Goal: Communication & Community: Participate in discussion

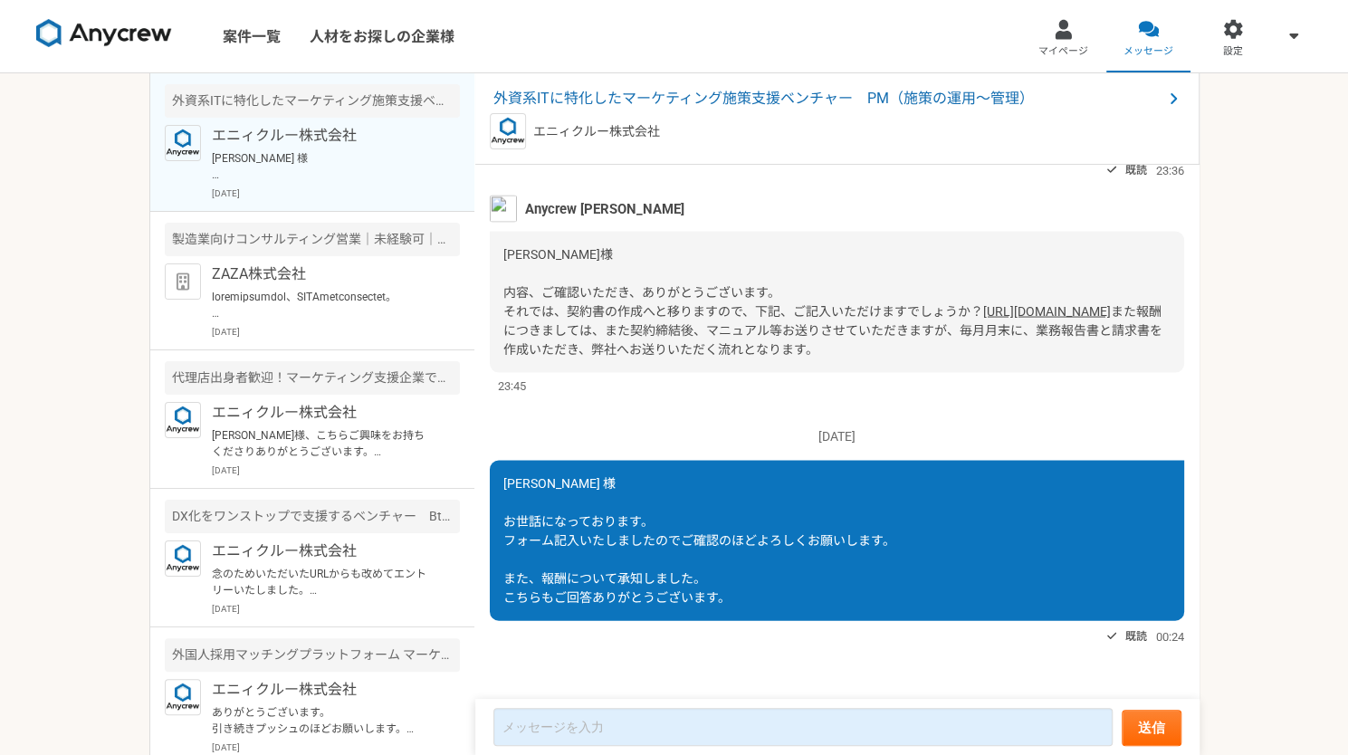
scroll to position [2192, 0]
drag, startPoint x: 702, startPoint y: 332, endPoint x: 928, endPoint y: 359, distance: 227.9
click at [928, 359] on div "[PERSON_NAME]様 内容、ご確認いただき、ありがとうございます。 それでは、契約書の作成へと移りますので、下記、ご記入いただけますでしょうか？ [U…" at bounding box center [837, 301] width 695 height 141
drag, startPoint x: 928, startPoint y: 359, endPoint x: 904, endPoint y: 358, distance: 24.5
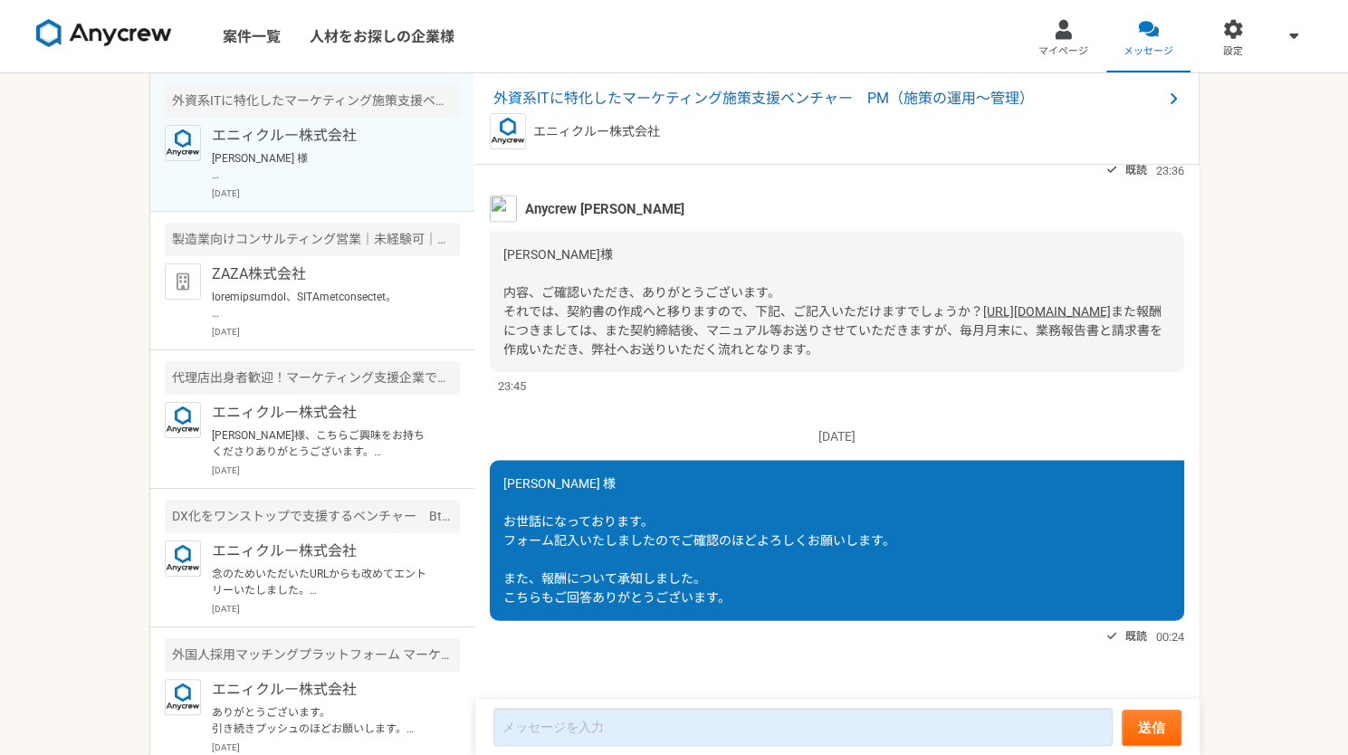
click at [904, 358] on div "[PERSON_NAME]様 内容、ご確認いただき、ありがとうございます。 それでは、契約書の作成へと移りますので、下記、ご記入いただけますでしょうか？ [U…" at bounding box center [837, 301] width 695 height 141
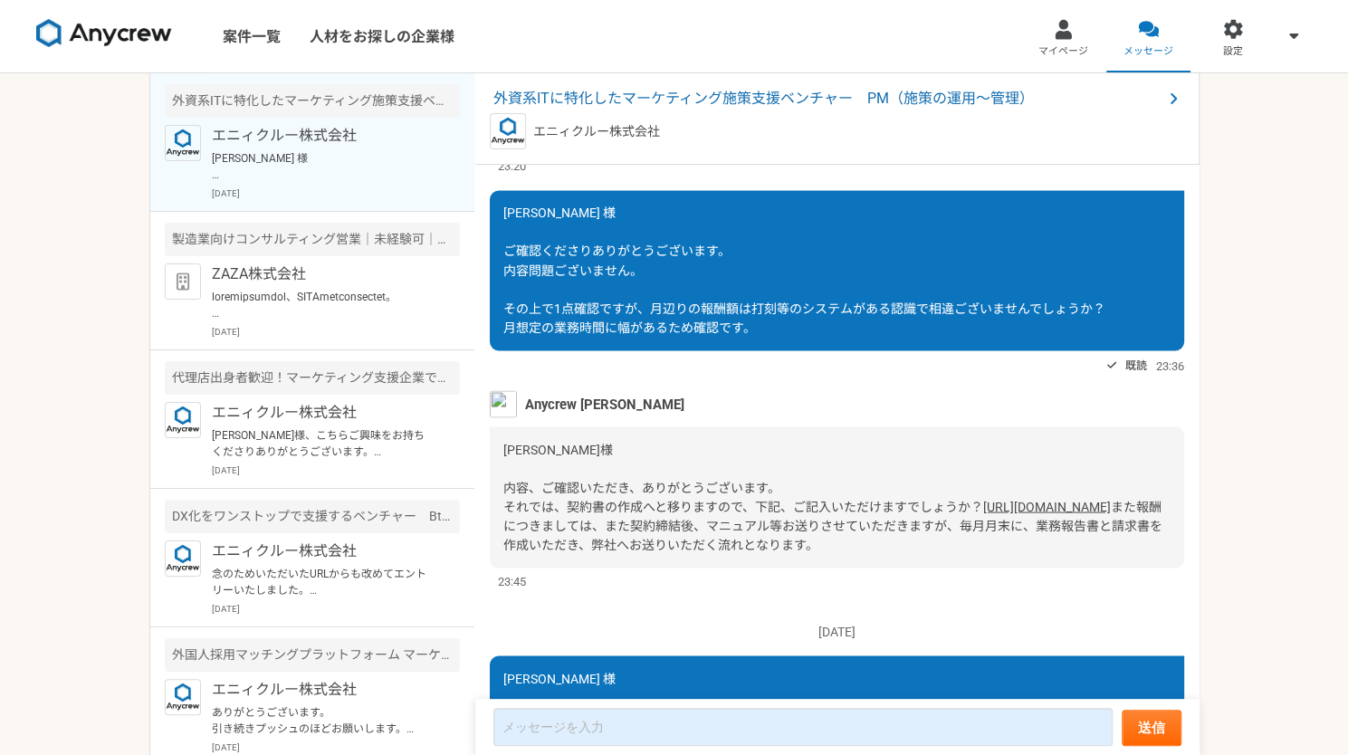
scroll to position [1911, 0]
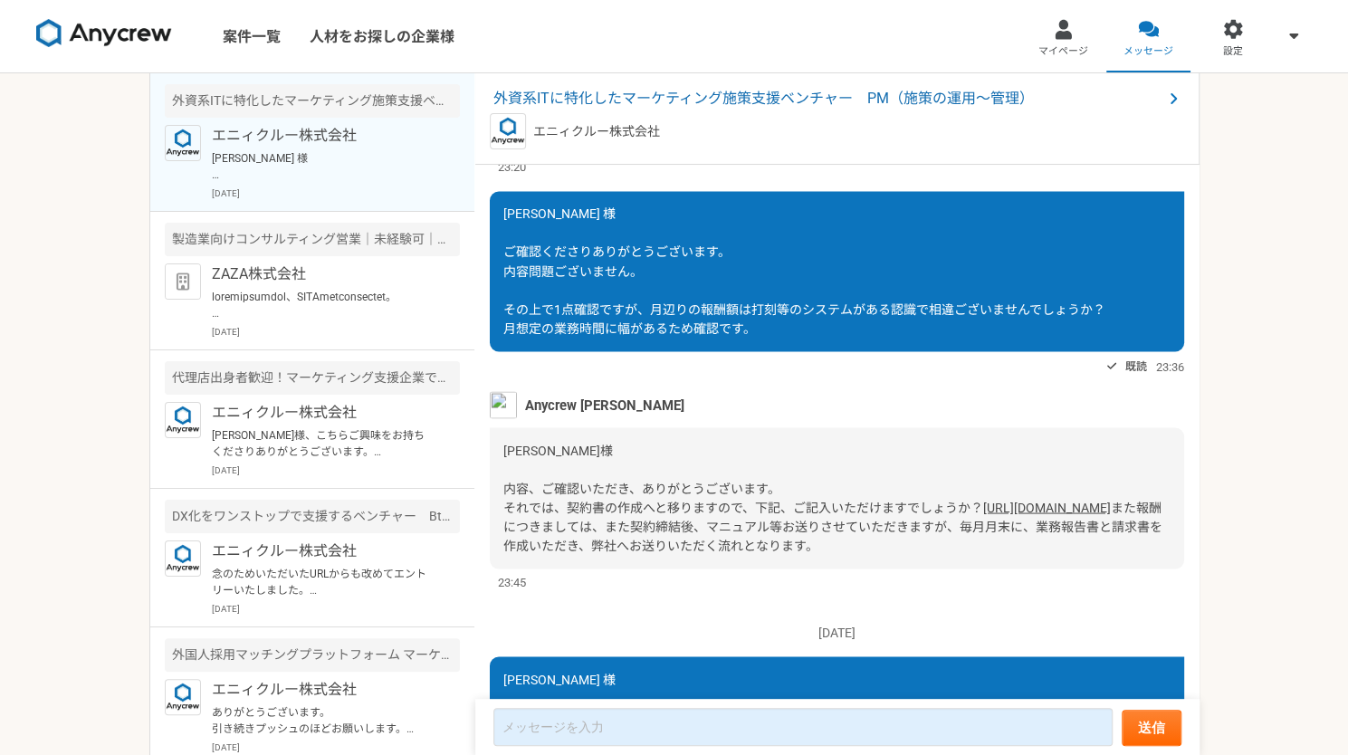
click at [904, 351] on div "[PERSON_NAME] 様 ご確認くださりありがとうございます。 内容問題ございません。 その上で1点確認ですが、月辺りの報酬額は打刻等のシステムがある認…" at bounding box center [837, 271] width 695 height 160
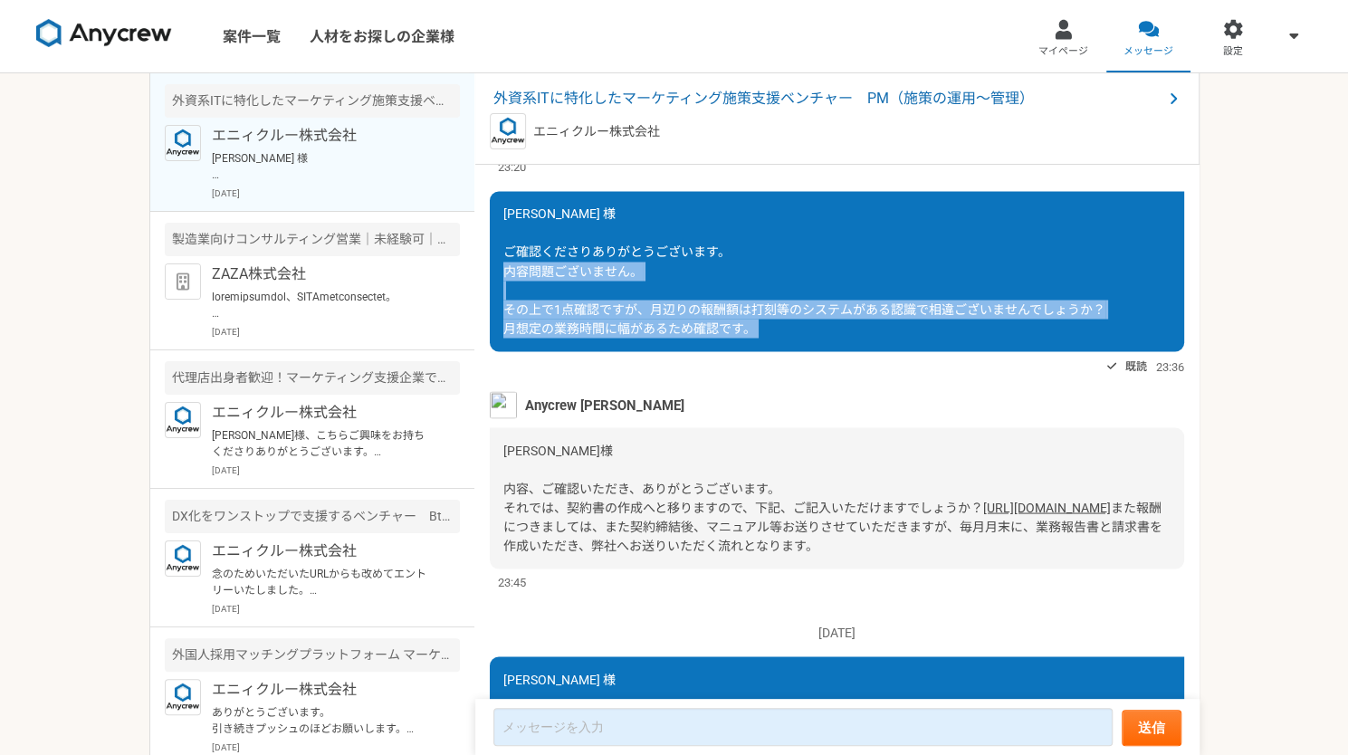
drag, startPoint x: 904, startPoint y: 358, endPoint x: 824, endPoint y: 306, distance: 95.0
click at [824, 306] on div "[PERSON_NAME] 様 ご確認くださりありがとうございます。 内容問題ございません。 その上で1点確認ですが、月辺りの報酬額は打刻等のシステムがある認…" at bounding box center [837, 271] width 695 height 160
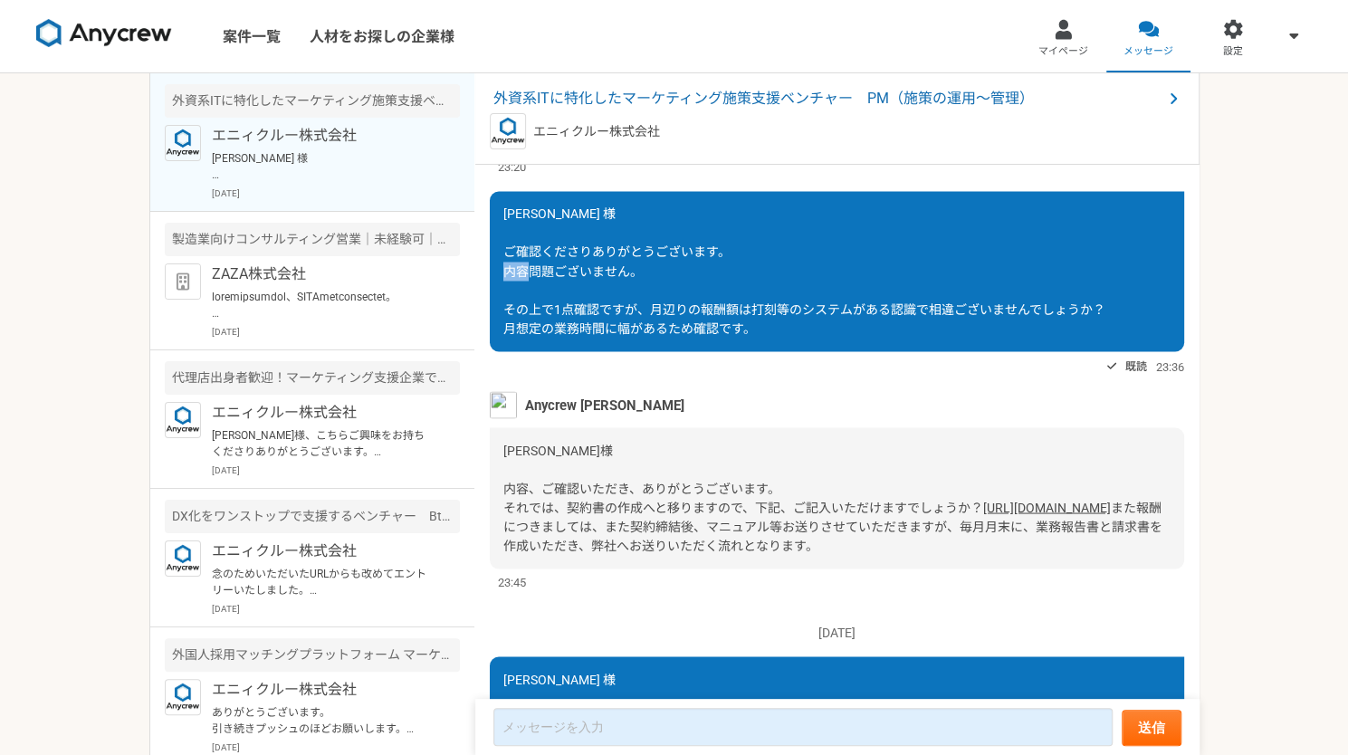
drag, startPoint x: 824, startPoint y: 306, endPoint x: 840, endPoint y: 333, distance: 31.7
click at [840, 333] on div "[PERSON_NAME] 様 ご確認くださりありがとうございます。 内容問題ございません。 その上で1点確認ですが、月辺りの報酬額は打刻等のシステムがある認…" at bounding box center [837, 271] width 695 height 160
click at [846, 340] on div "[PERSON_NAME] 様 ご確認くださりありがとうございます。 内容問題ございません。 その上で1点確認ですが、月辺りの報酬額は打刻等のシステムがある認…" at bounding box center [837, 271] width 695 height 160
click at [846, 335] on span "[PERSON_NAME] 様 ご確認くださりありがとうございます。 内容問題ございません。 その上で1点確認ですが、月辺りの報酬額は打刻等のシステムがある認…" at bounding box center [805, 270] width 602 height 129
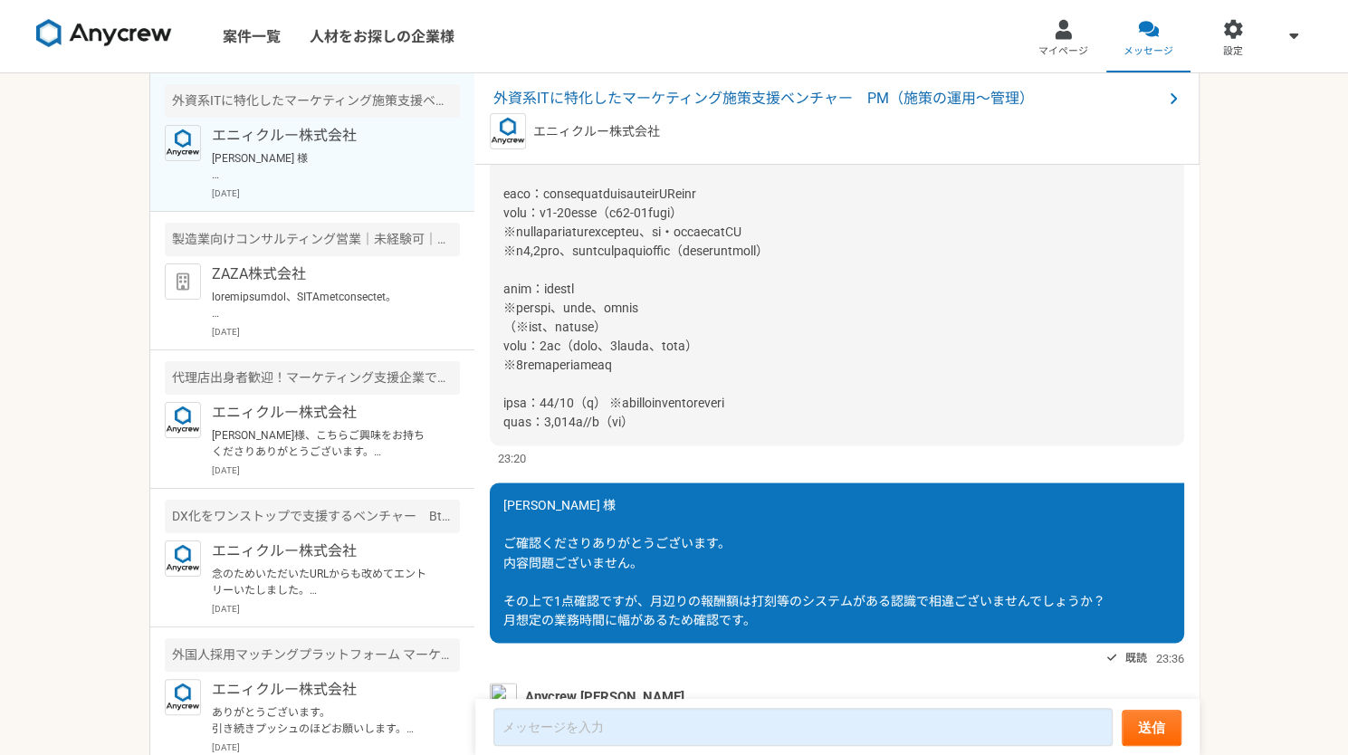
scroll to position [1601, 0]
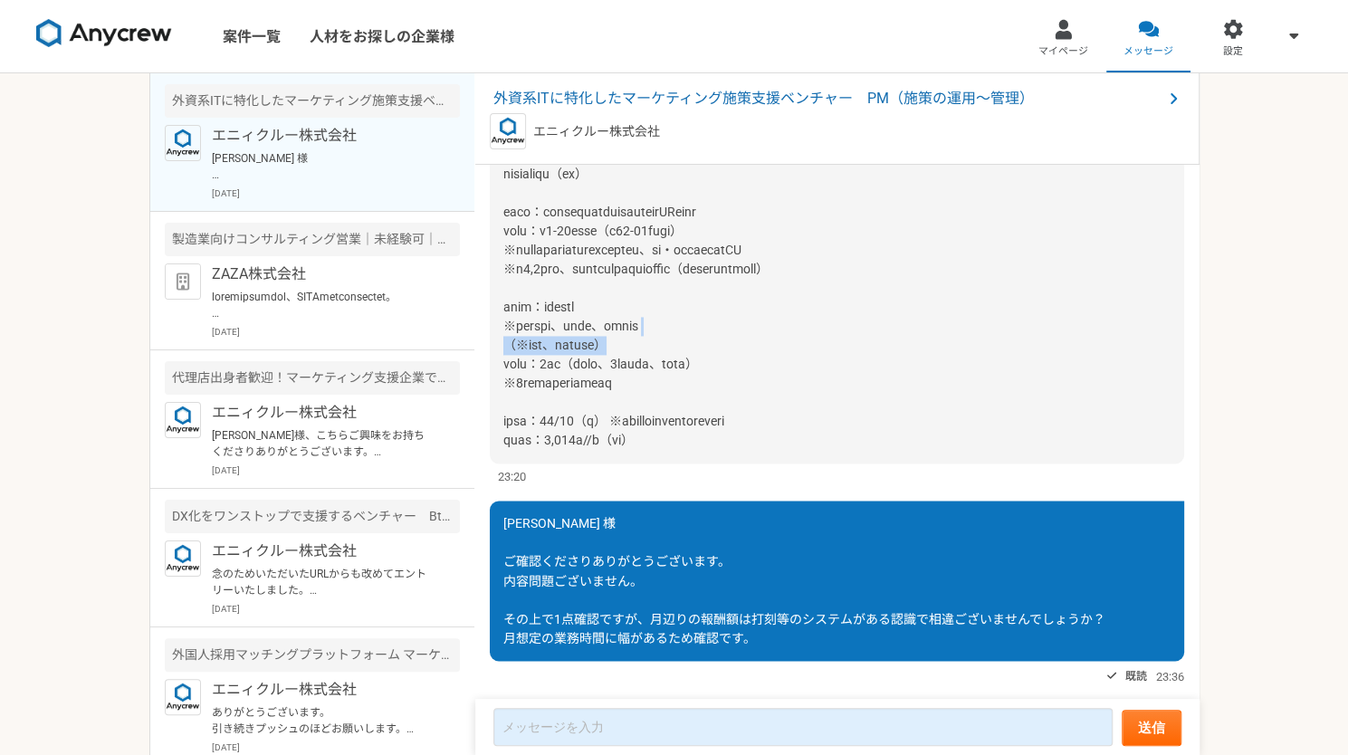
drag, startPoint x: 846, startPoint y: 340, endPoint x: 849, endPoint y: 358, distance: 18.5
click at [849, 358] on div at bounding box center [837, 212] width 695 height 503
click at [849, 363] on div at bounding box center [837, 212] width 695 height 503
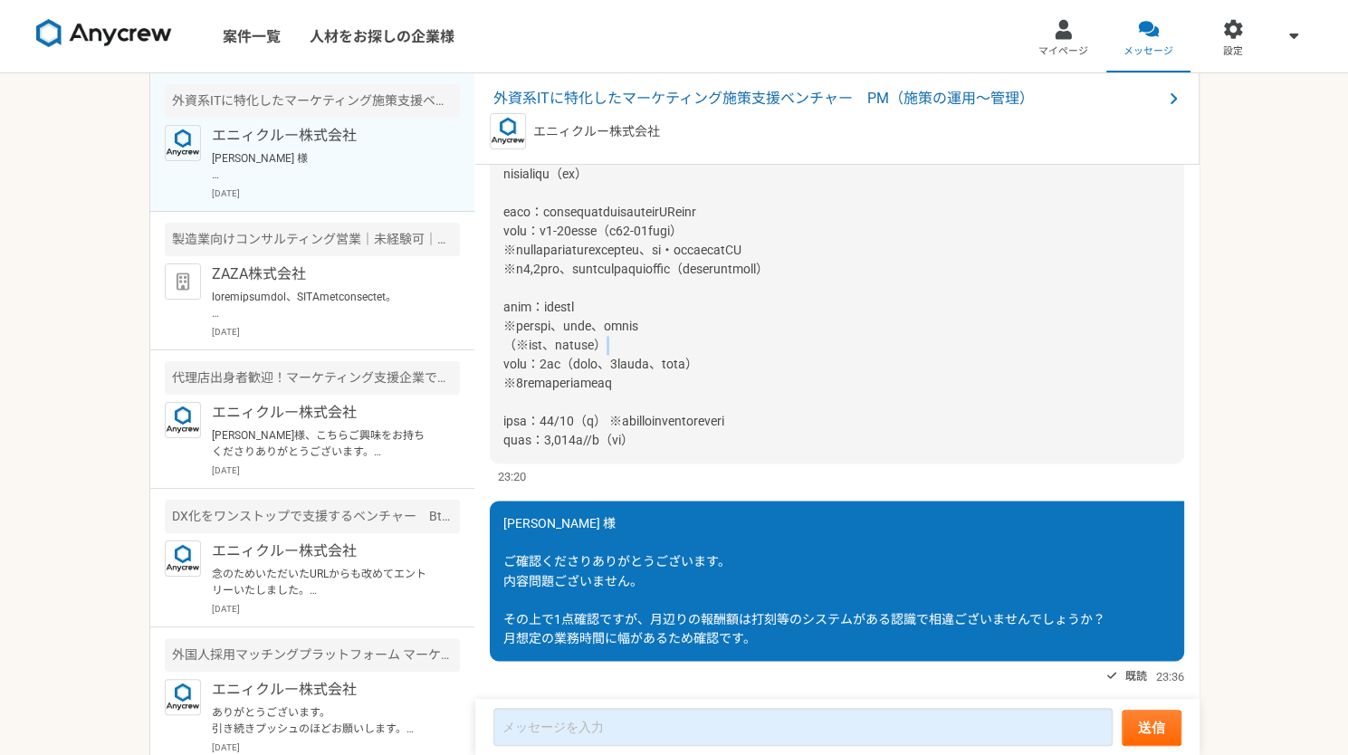
click at [849, 363] on div at bounding box center [837, 212] width 695 height 503
click at [819, 324] on div at bounding box center [837, 212] width 695 height 503
drag, startPoint x: 819, startPoint y: 324, endPoint x: 806, endPoint y: 307, distance: 21.4
click at [806, 307] on div at bounding box center [837, 212] width 695 height 503
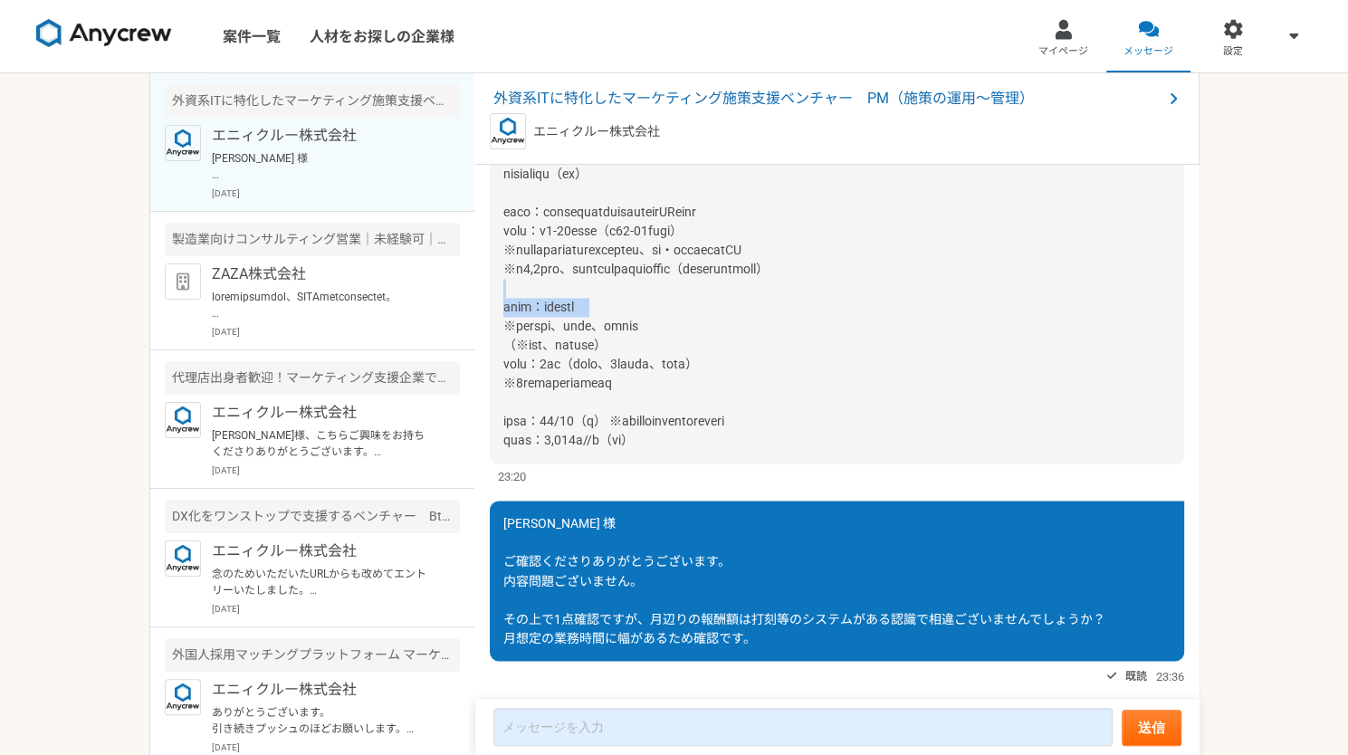
click at [806, 307] on div at bounding box center [837, 212] width 695 height 503
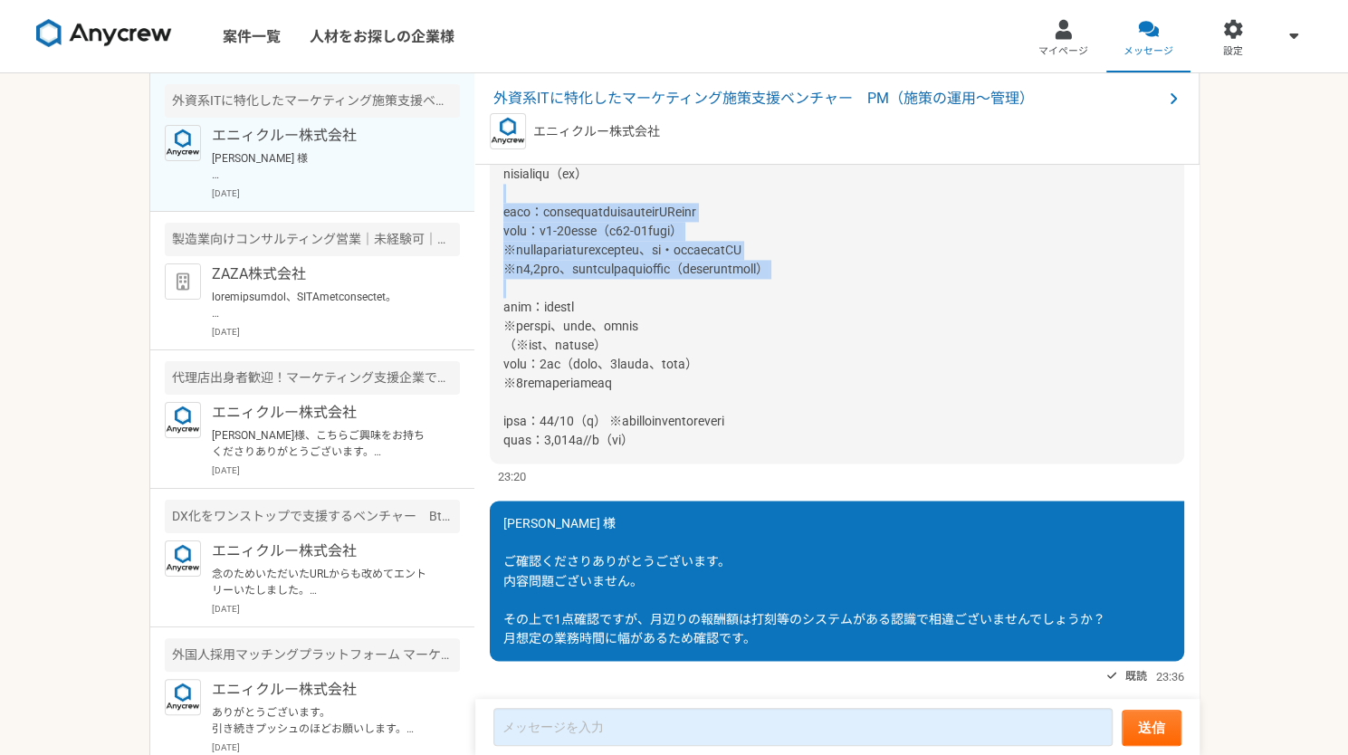
drag, startPoint x: 806, startPoint y: 307, endPoint x: 752, endPoint y: 218, distance: 104.1
click at [752, 218] on div at bounding box center [837, 212] width 695 height 503
drag, startPoint x: 752, startPoint y: 218, endPoint x: 764, endPoint y: 250, distance: 34.1
click at [764, 250] on div at bounding box center [837, 212] width 695 height 503
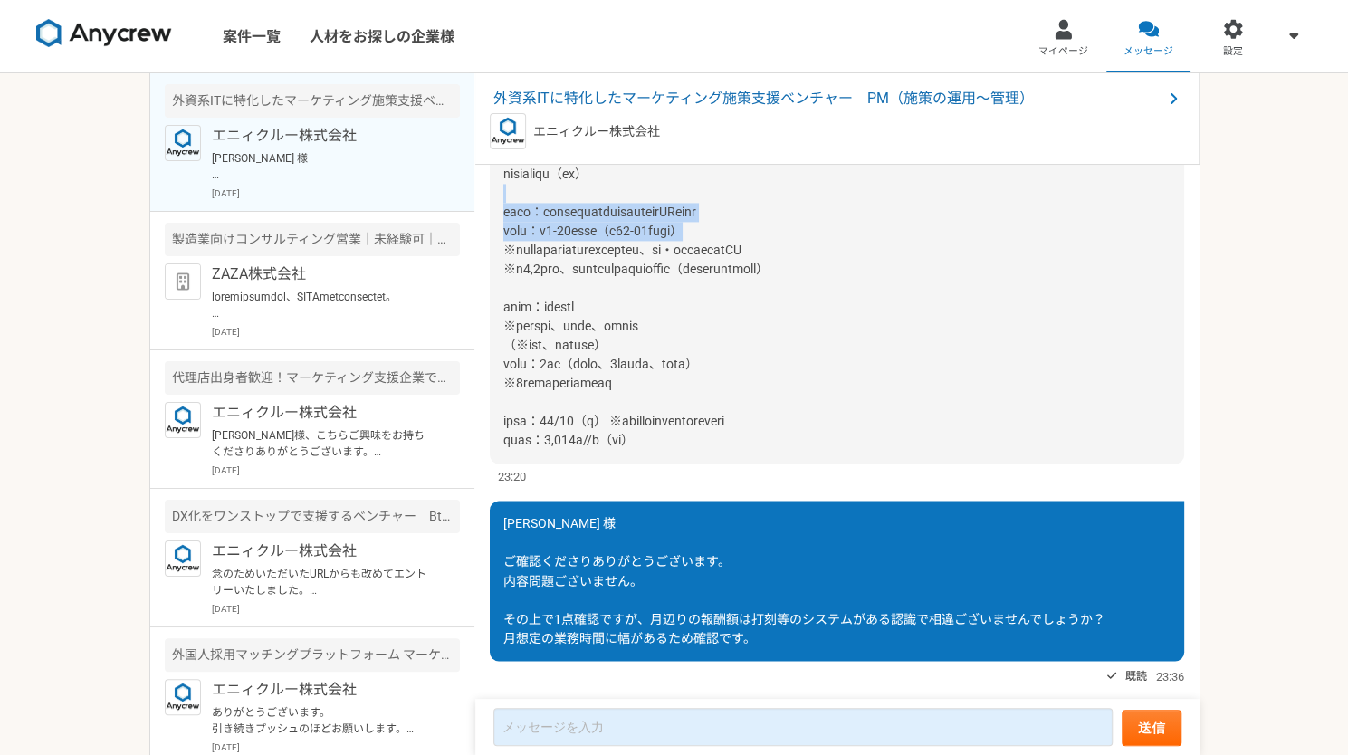
click at [764, 250] on span at bounding box center [669, 211] width 331 height 471
drag, startPoint x: 764, startPoint y: 250, endPoint x: 764, endPoint y: 261, distance: 10.9
click at [764, 261] on span at bounding box center [669, 211] width 331 height 471
click at [552, 271] on span at bounding box center [669, 211] width 331 height 471
drag, startPoint x: 552, startPoint y: 271, endPoint x: 518, endPoint y: 244, distance: 43.1
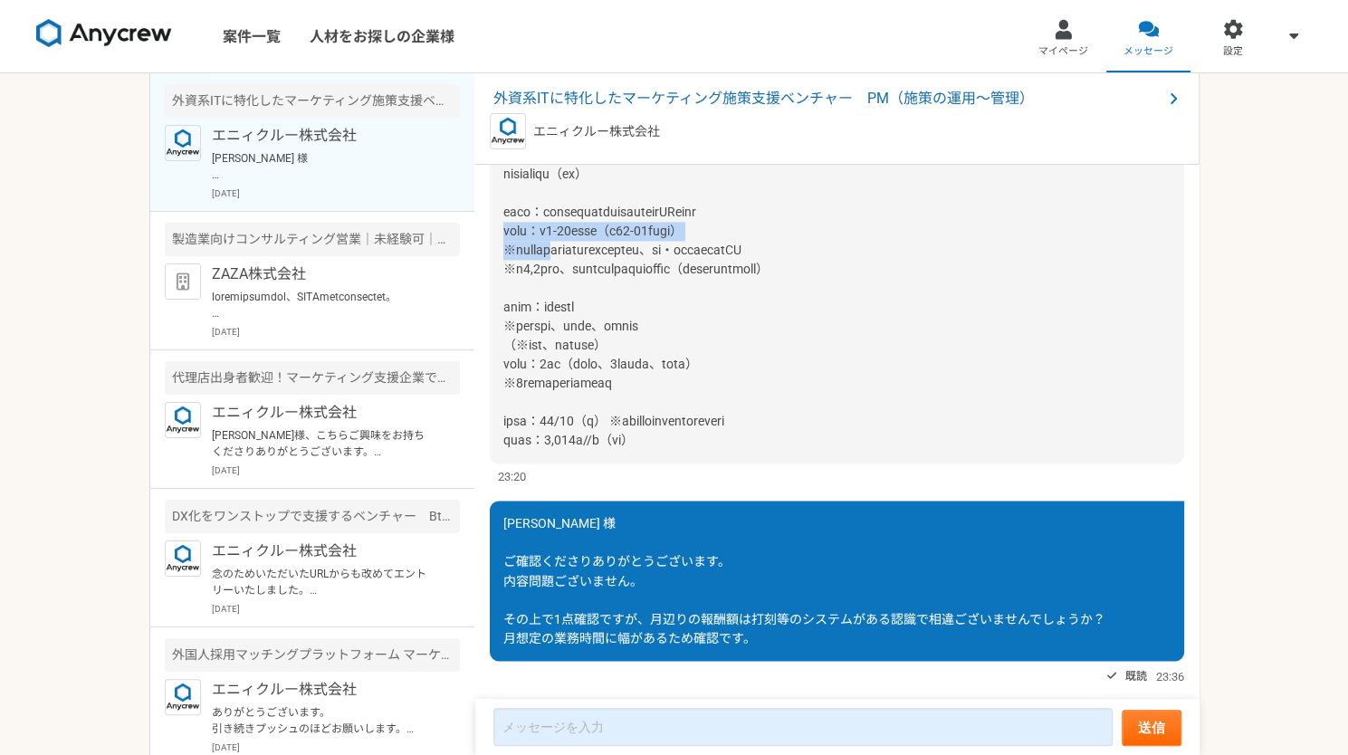
click at [518, 244] on span at bounding box center [669, 211] width 331 height 471
drag, startPoint x: 518, startPoint y: 244, endPoint x: 505, endPoint y: 224, distance: 23.6
click at [505, 224] on span at bounding box center [669, 211] width 331 height 471
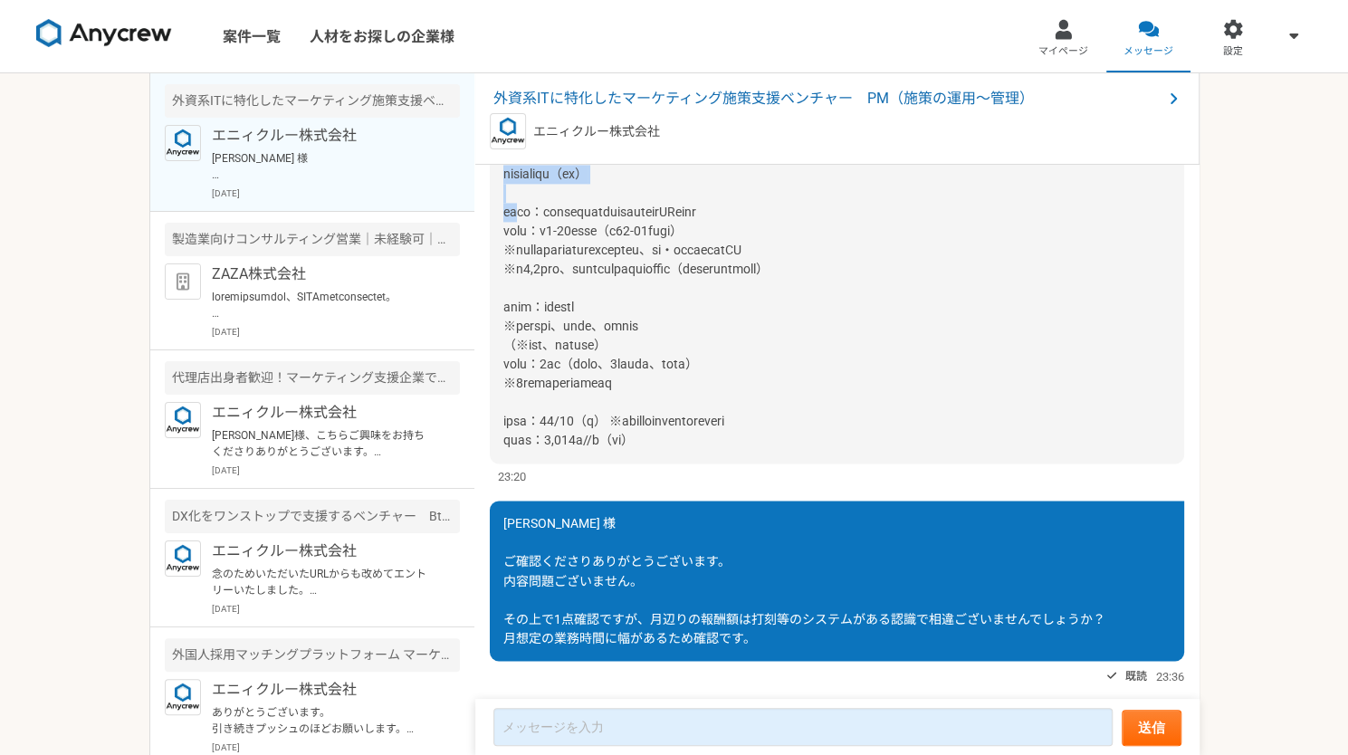
drag, startPoint x: 505, startPoint y: 224, endPoint x: 505, endPoint y: 193, distance: 30.8
click at [505, 193] on span at bounding box center [669, 211] width 331 height 471
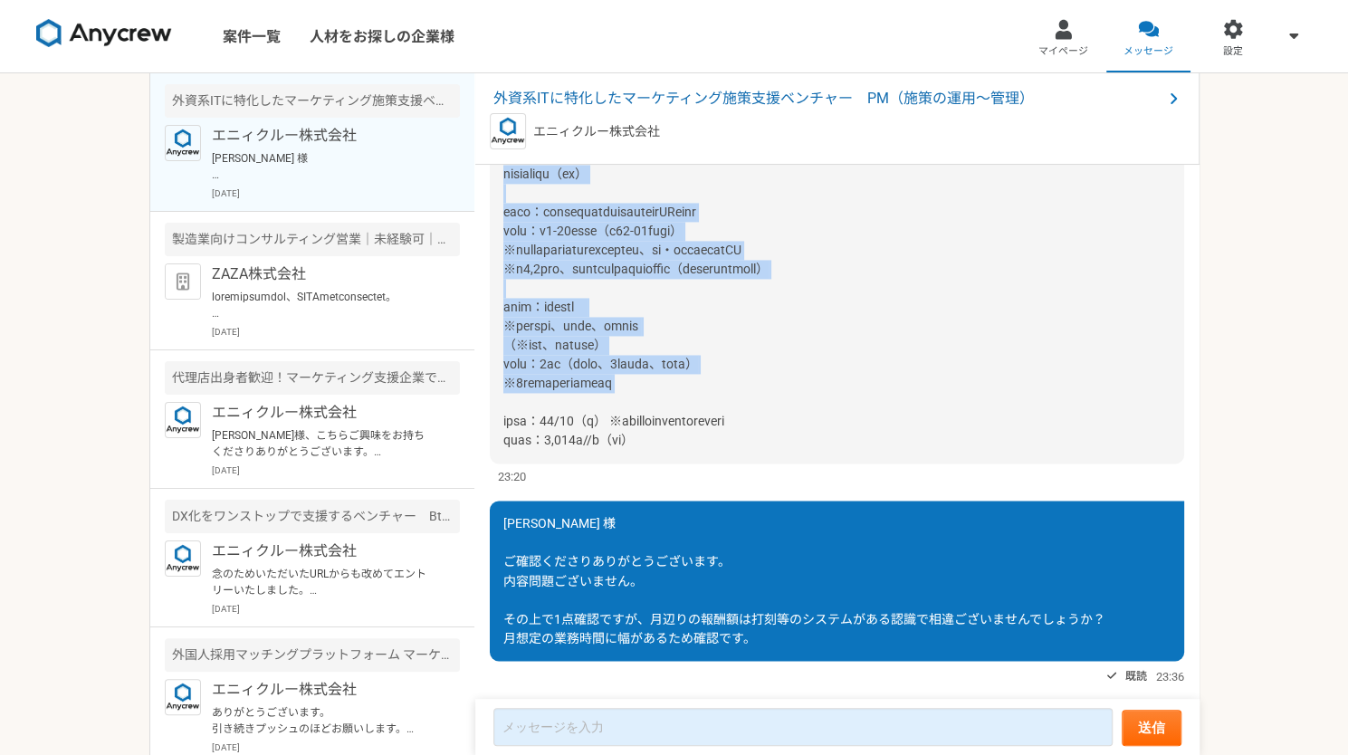
drag, startPoint x: 505, startPoint y: 193, endPoint x: 724, endPoint y: 398, distance: 299.8
click at [724, 398] on div at bounding box center [837, 212] width 695 height 503
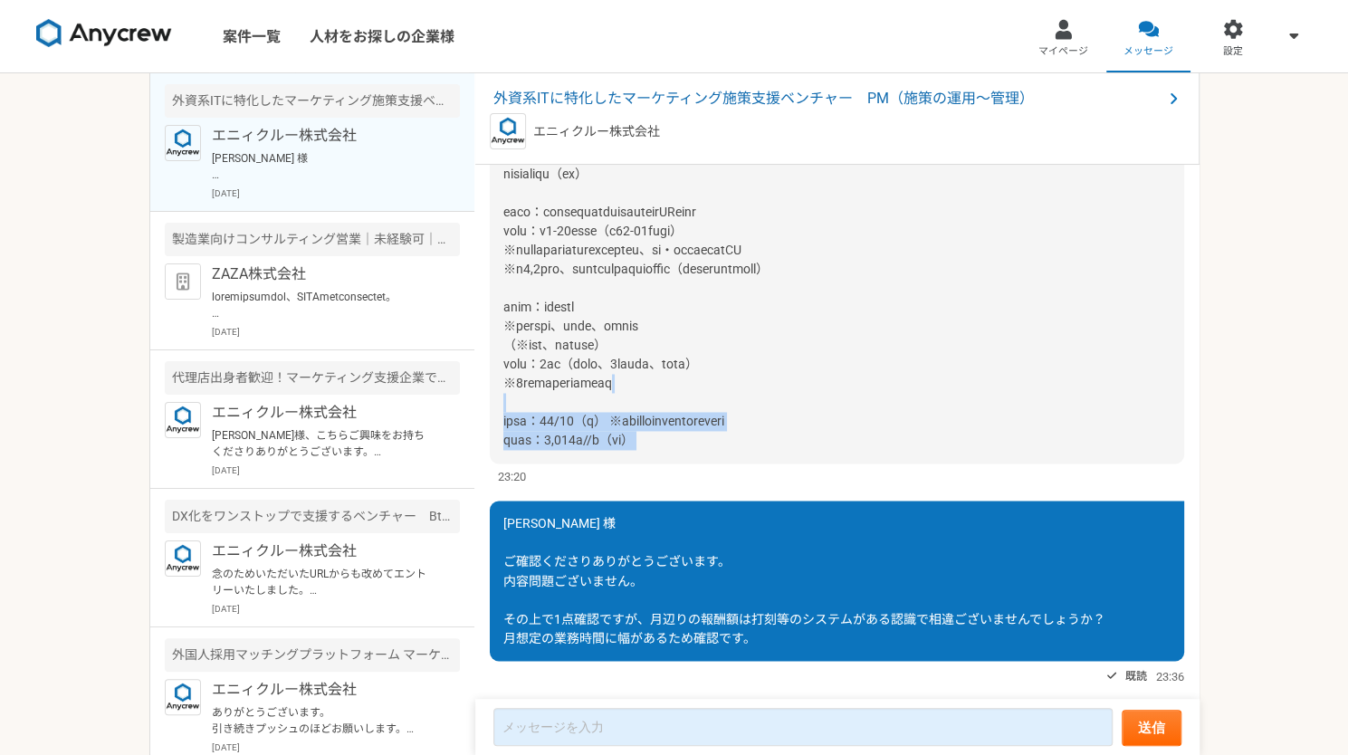
drag, startPoint x: 724, startPoint y: 398, endPoint x: 792, endPoint y: 474, distance: 101.9
click at [792, 464] on div at bounding box center [837, 212] width 695 height 503
